Goal: Information Seeking & Learning: Learn about a topic

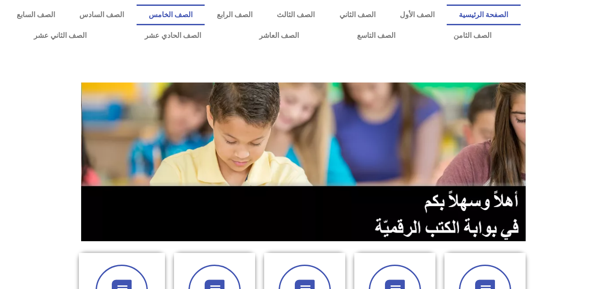
click at [205, 13] on link "الصف الخامس" at bounding box center [171, 15] width 68 height 21
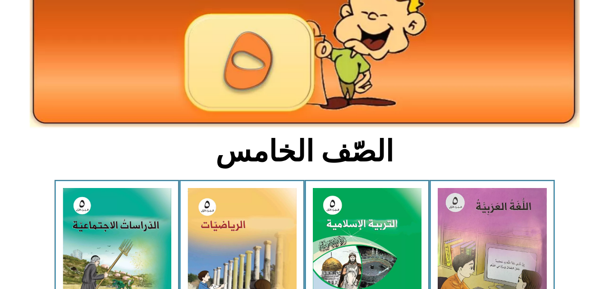
scroll to position [114, 0]
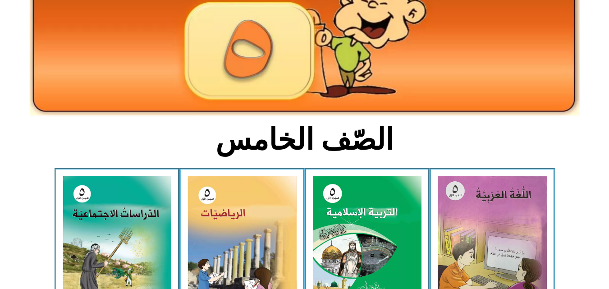
drag, startPoint x: 613, startPoint y: 286, endPoint x: 389, endPoint y: 134, distance: 270.8
click at [389, 134] on h2 "الصّف الخامس" at bounding box center [305, 139] width 298 height 35
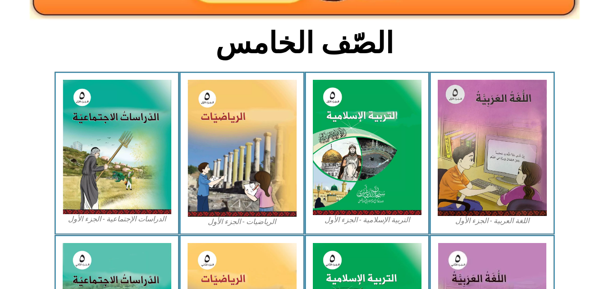
scroll to position [253, 0]
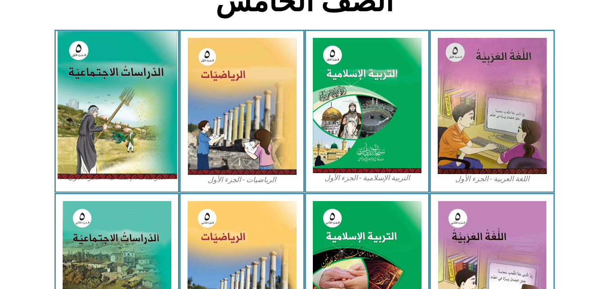
click at [121, 119] on img at bounding box center [117, 105] width 120 height 148
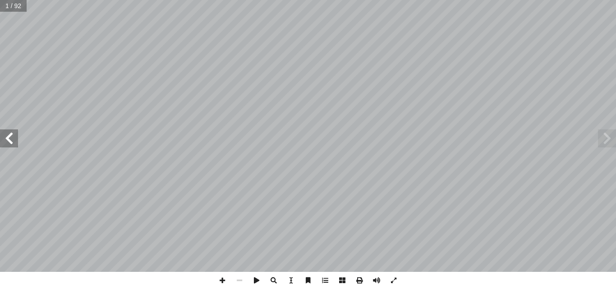
click at [4, 9] on input "text" at bounding box center [13, 6] width 27 height 12
type input "**"
click at [11, 139] on span at bounding box center [9, 138] width 18 height 18
click at [218, 280] on span at bounding box center [222, 280] width 17 height 17
click at [607, 147] on span at bounding box center [607, 138] width 18 height 18
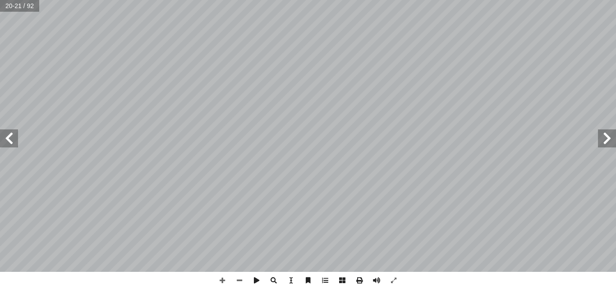
click at [10, 139] on span at bounding box center [9, 138] width 18 height 18
click at [606, 141] on span at bounding box center [607, 138] width 18 height 18
click at [11, 145] on span at bounding box center [9, 138] width 18 height 18
click at [5, 140] on span at bounding box center [9, 138] width 18 height 18
click at [612, 141] on span at bounding box center [607, 138] width 18 height 18
